Goal: Transaction & Acquisition: Purchase product/service

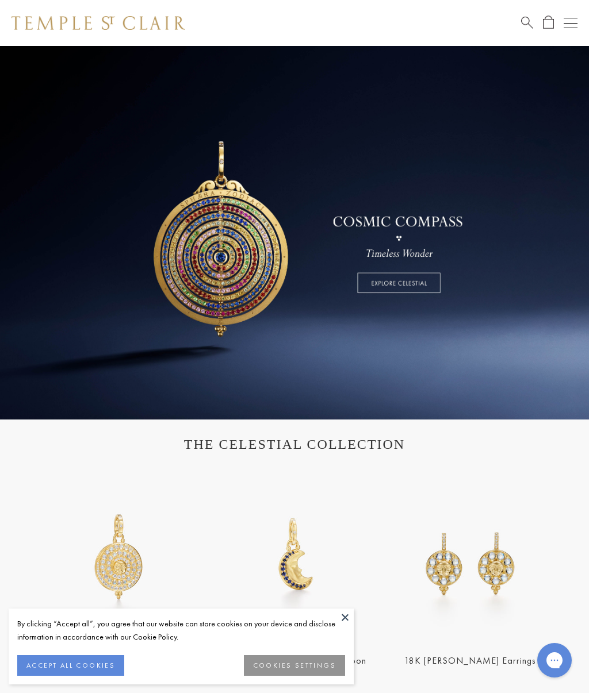
click at [99, 671] on button "ACCEPT ALL COOKIES" at bounding box center [70, 665] width 107 height 21
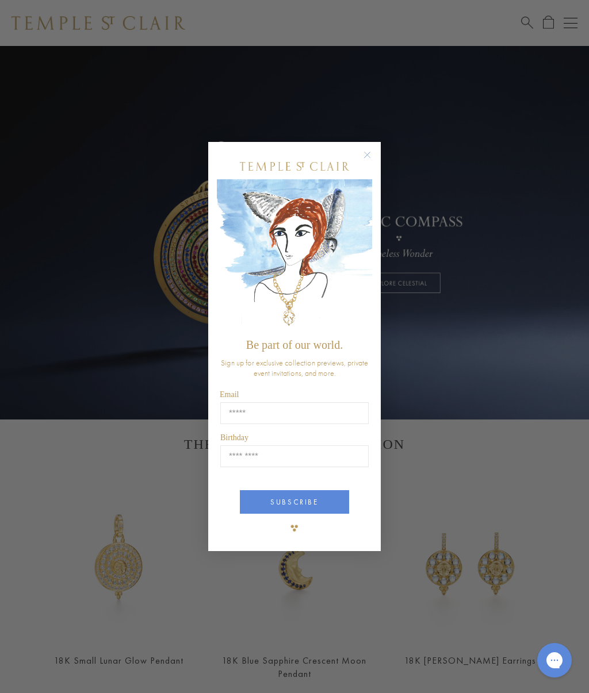
click at [373, 155] on circle "Close dialog" at bounding box center [367, 155] width 14 height 14
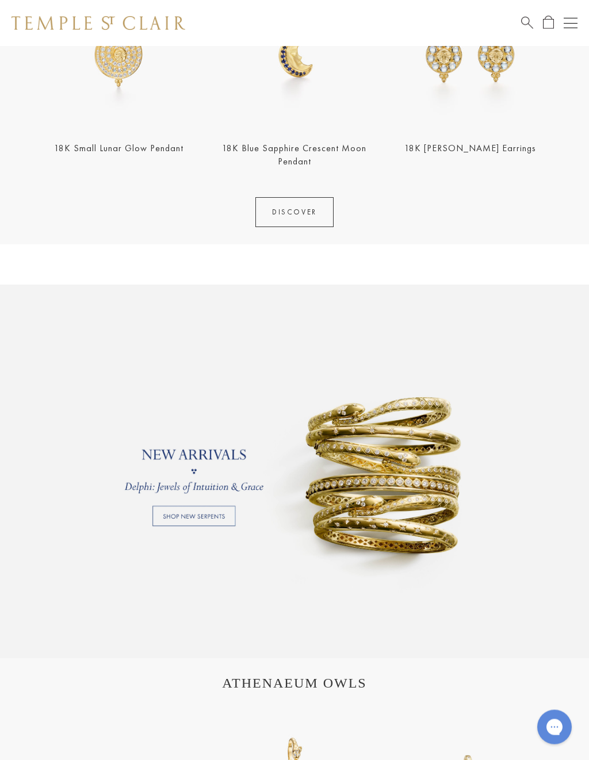
scroll to position [513, 0]
click at [218, 521] on link at bounding box center [294, 472] width 589 height 374
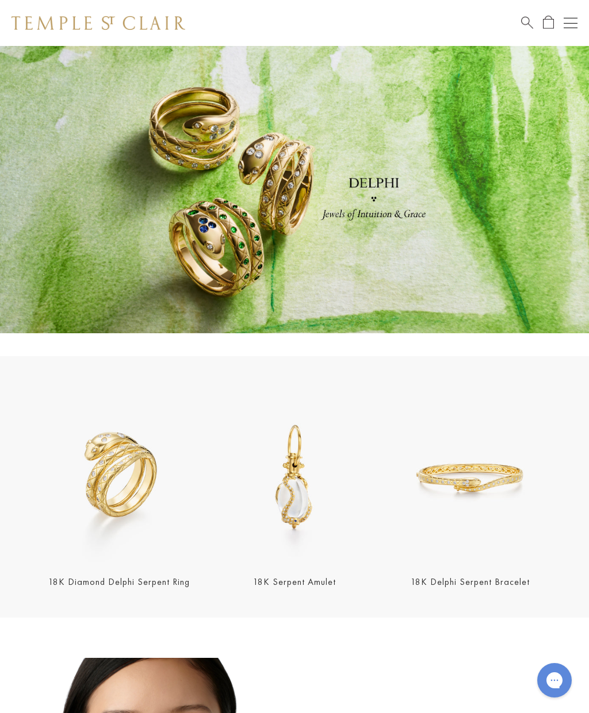
click at [481, 500] on img at bounding box center [470, 478] width 168 height 168
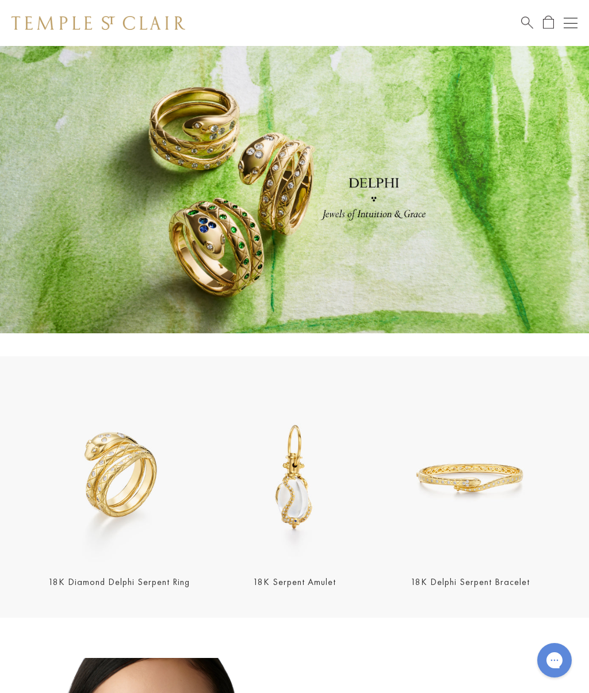
scroll to position [10, 0]
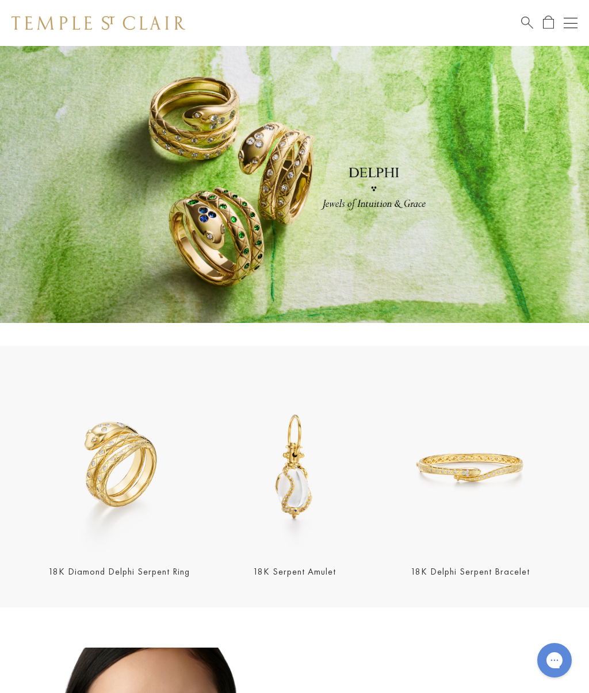
click at [500, 489] on img at bounding box center [470, 467] width 168 height 168
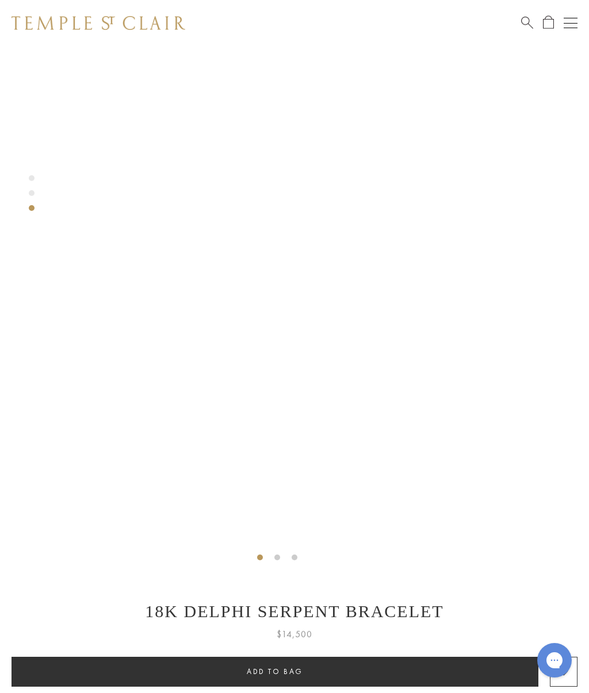
scroll to position [31, 0]
